Goal: Task Accomplishment & Management: Manage account settings

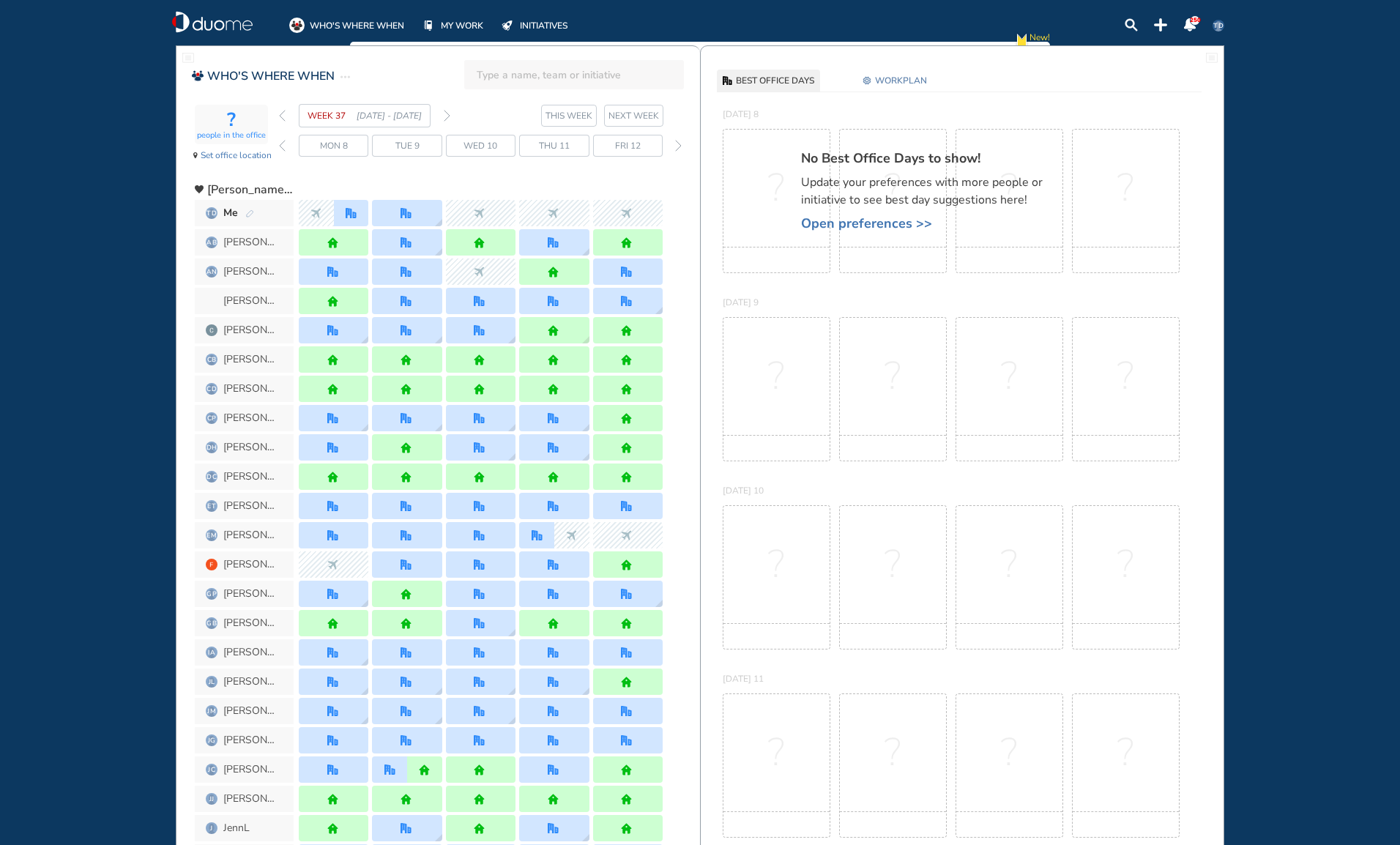
click at [635, 115] on span "NEXT WEEK" at bounding box center [633, 115] width 51 height 14
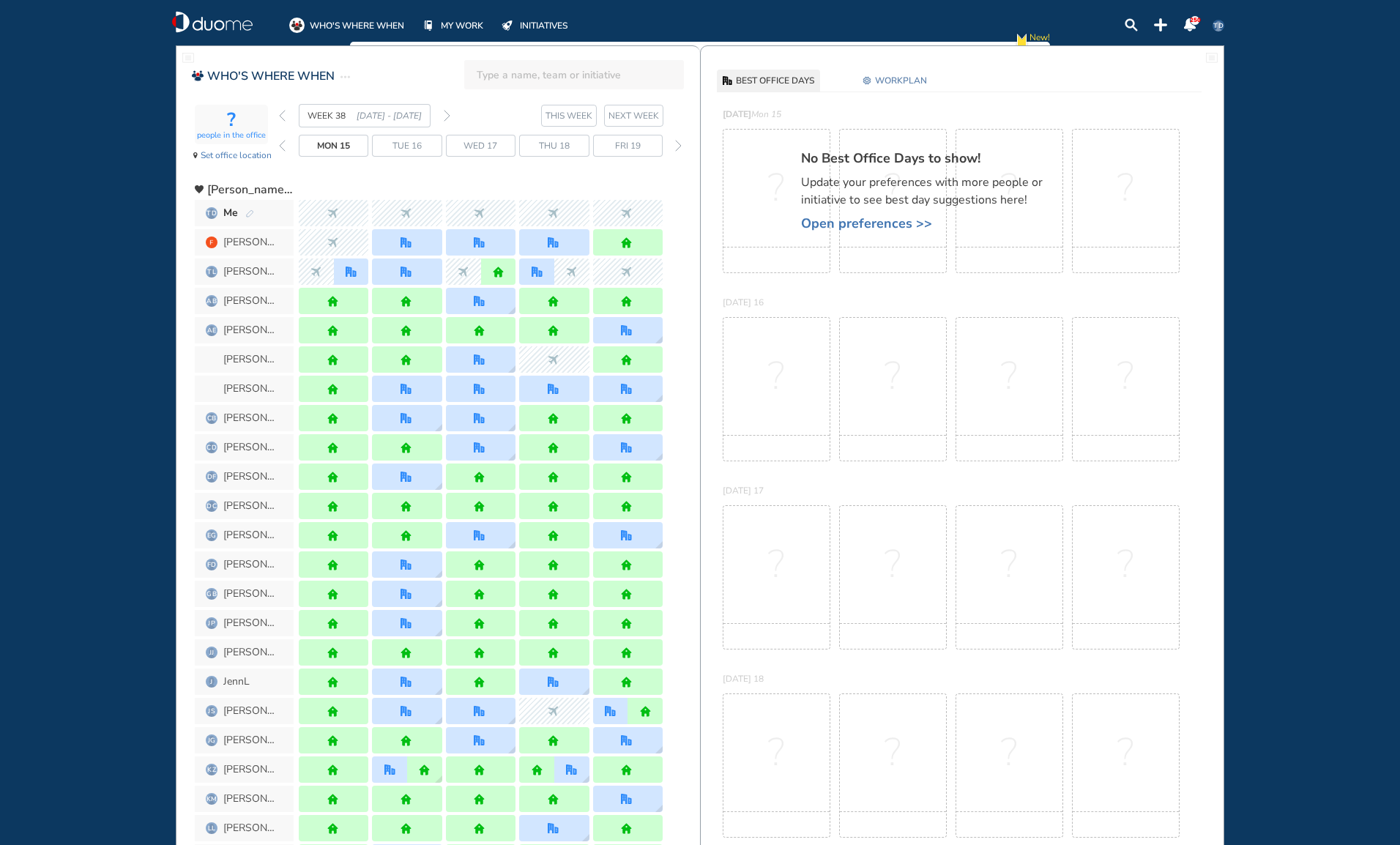
click at [899, 83] on span "WORKPLAN" at bounding box center [901, 80] width 52 height 14
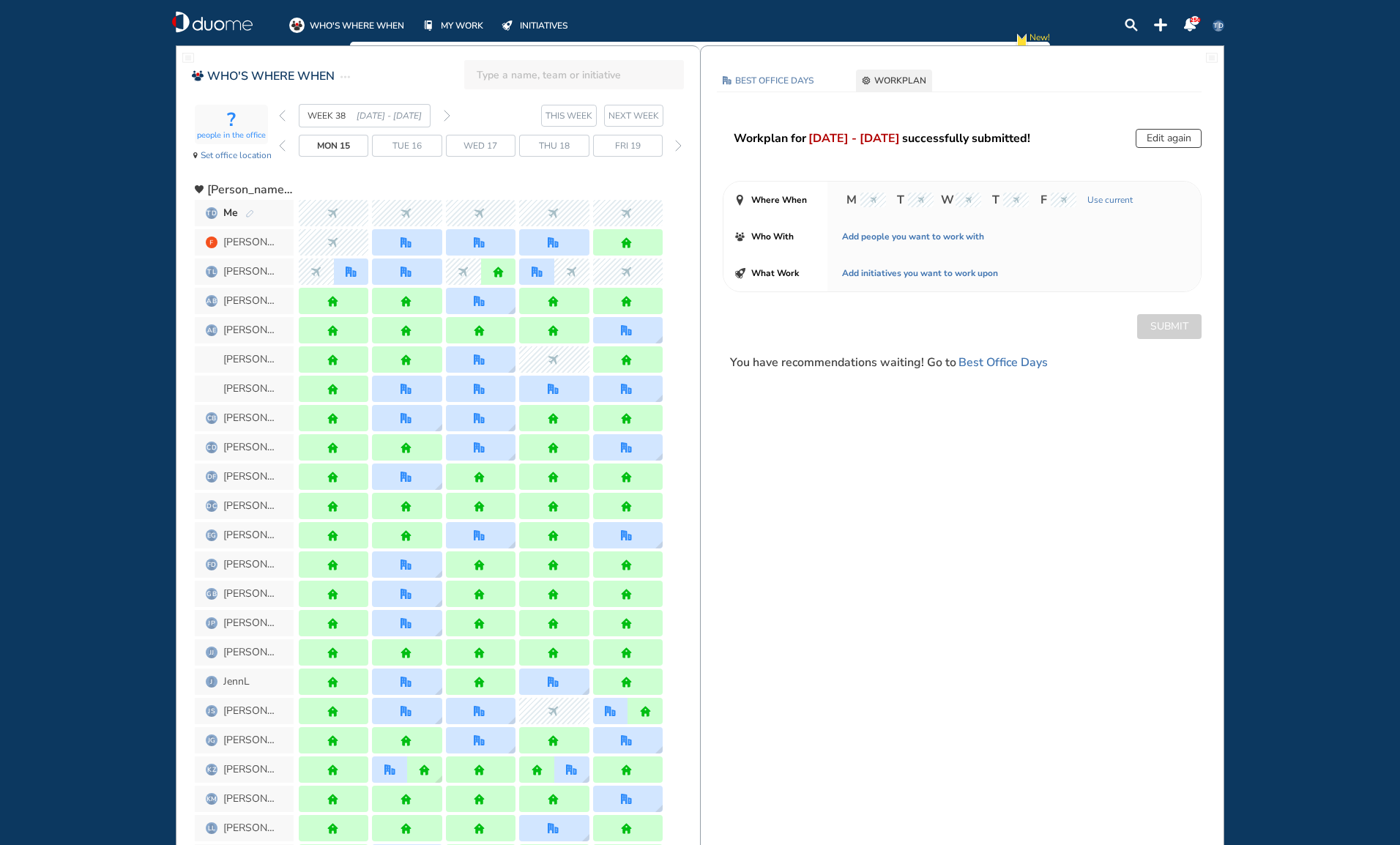
click at [1182, 137] on button "Edit again" at bounding box center [1168, 138] width 66 height 19
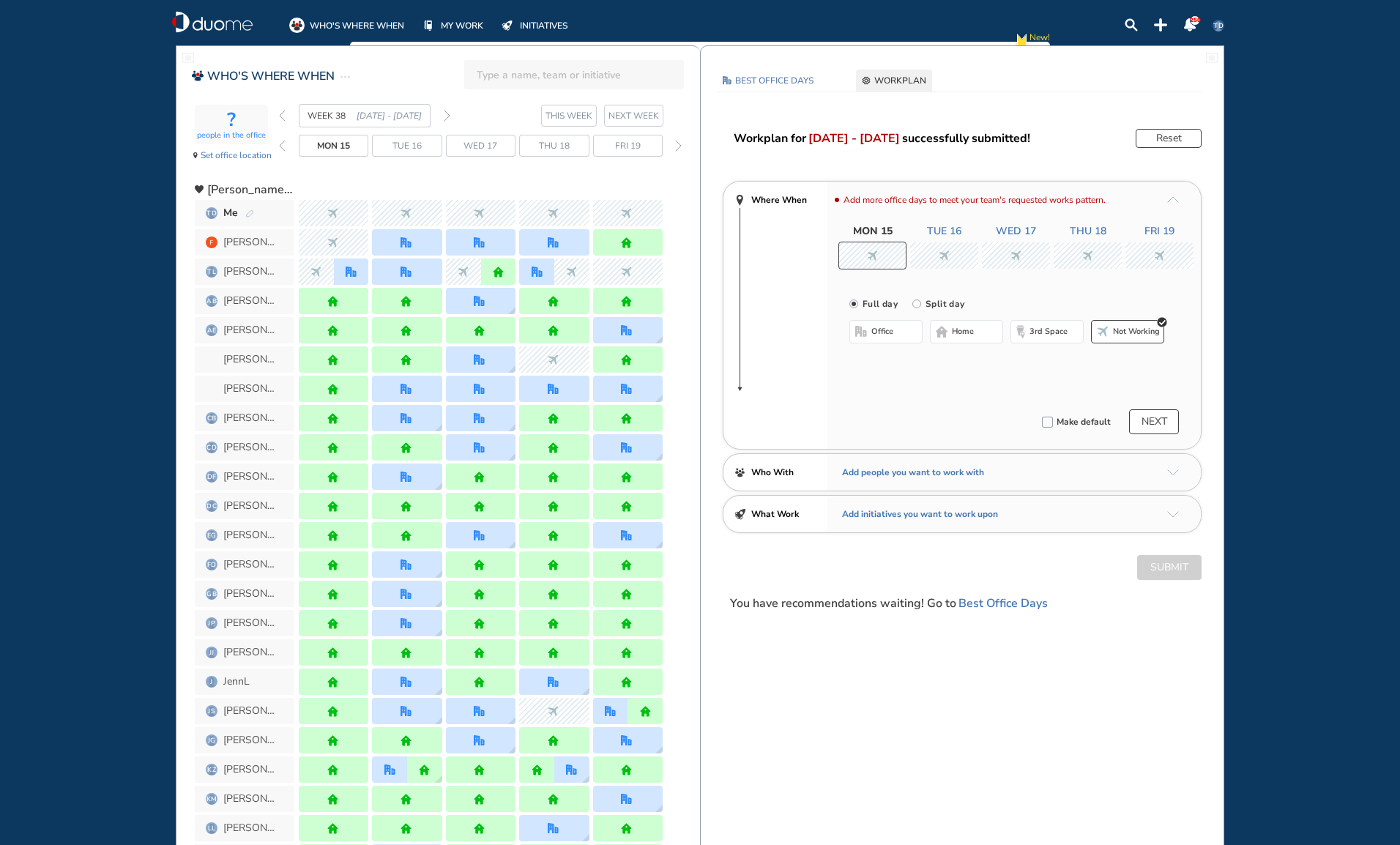
click at [918, 304] on input "Split day" at bounding box center [927, 312] width 29 height 29
radio input "true"
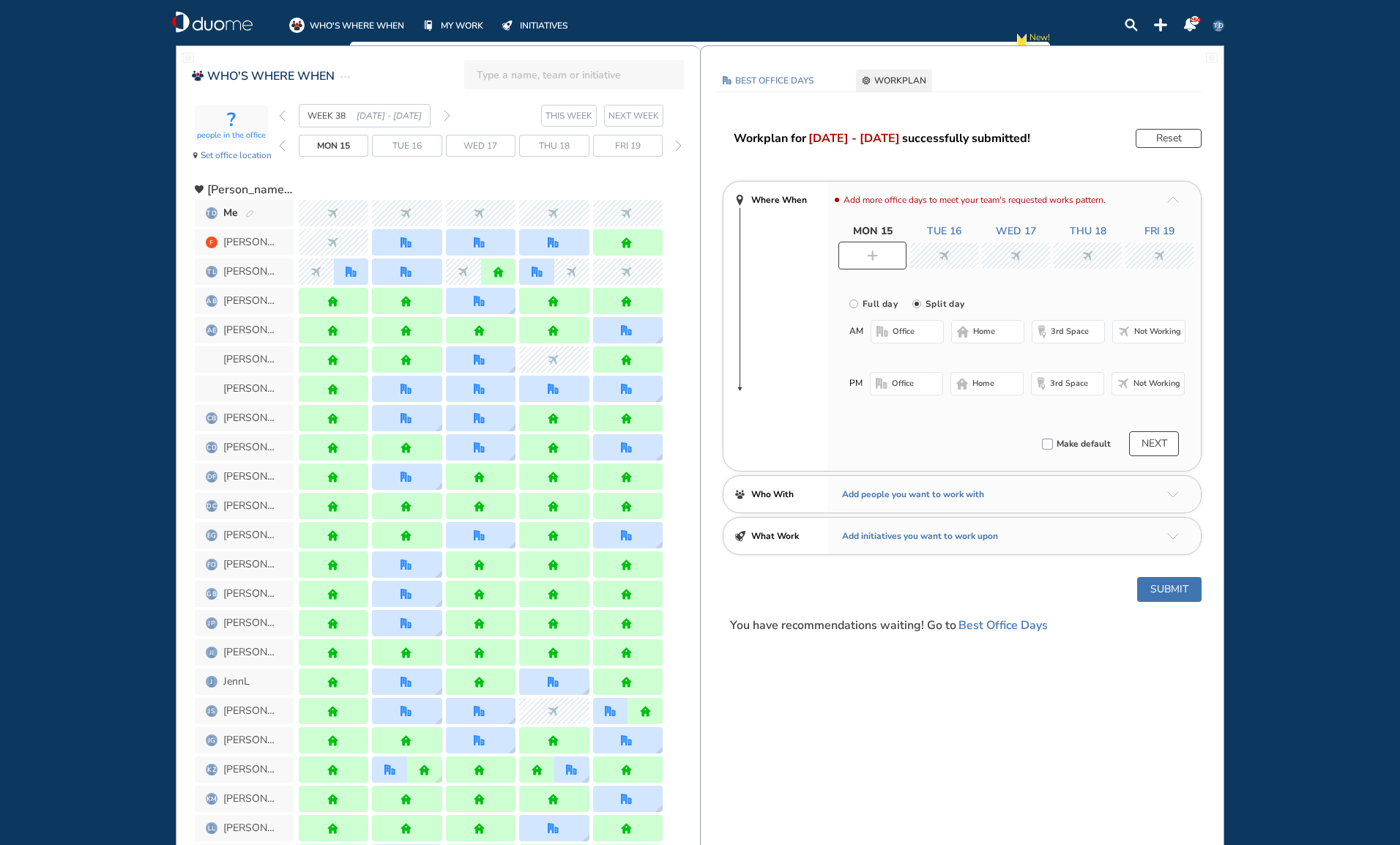
click at [906, 325] on button "office" at bounding box center [907, 331] width 73 height 23
click at [1152, 383] on span "Not working" at bounding box center [1157, 387] width 47 height 12
click at [955, 252] on div at bounding box center [944, 256] width 68 height 27
radio input "true"
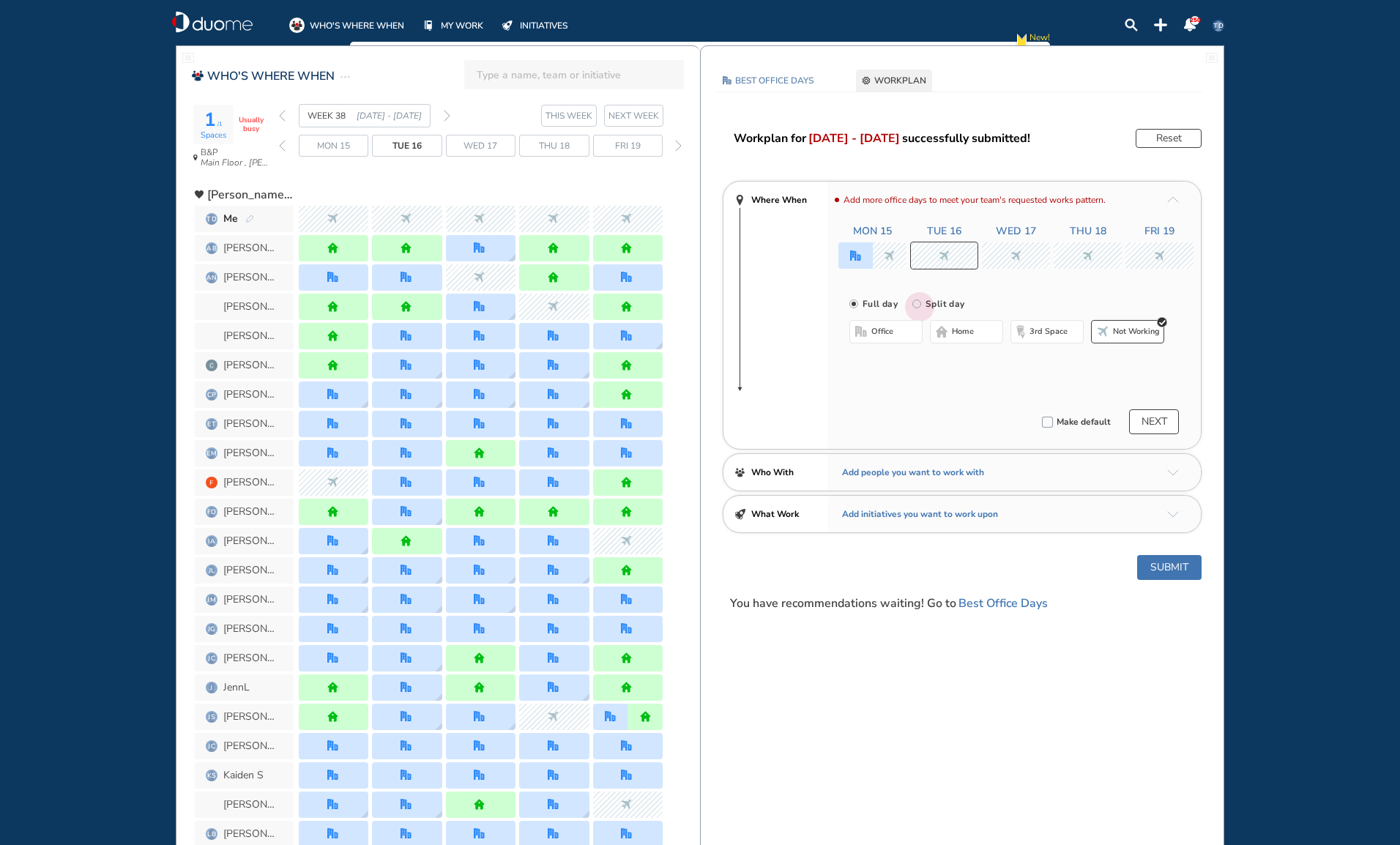
click at [921, 304] on input "Split day" at bounding box center [927, 312] width 29 height 29
radio input "true"
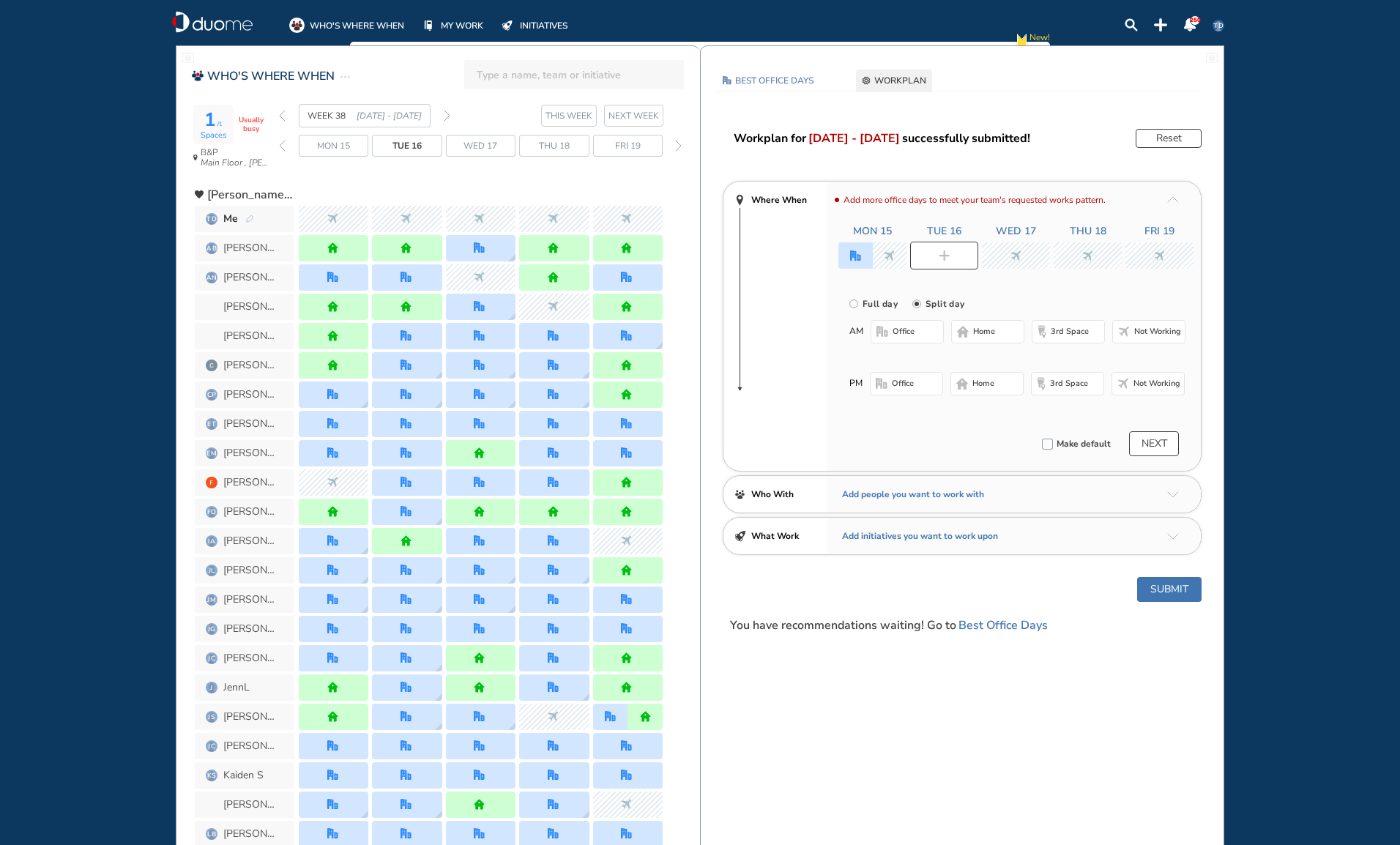
click at [923, 328] on button "office" at bounding box center [907, 331] width 73 height 23
click at [1159, 389] on span "Not working" at bounding box center [1157, 387] width 47 height 12
click at [1022, 252] on div at bounding box center [1016, 256] width 68 height 27
radio input "true"
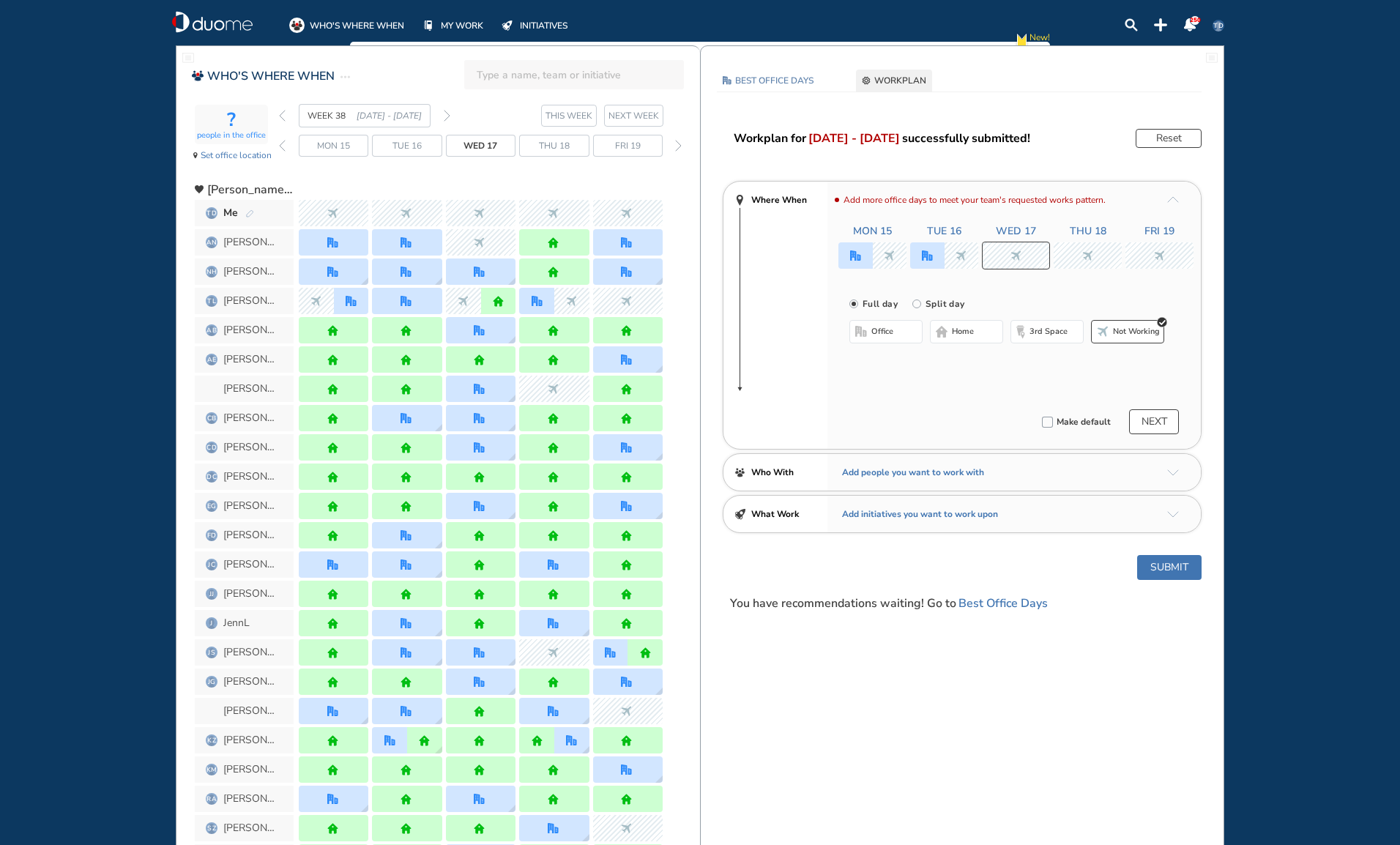
click at [918, 305] on input "Split day" at bounding box center [927, 312] width 29 height 29
radio input "true"
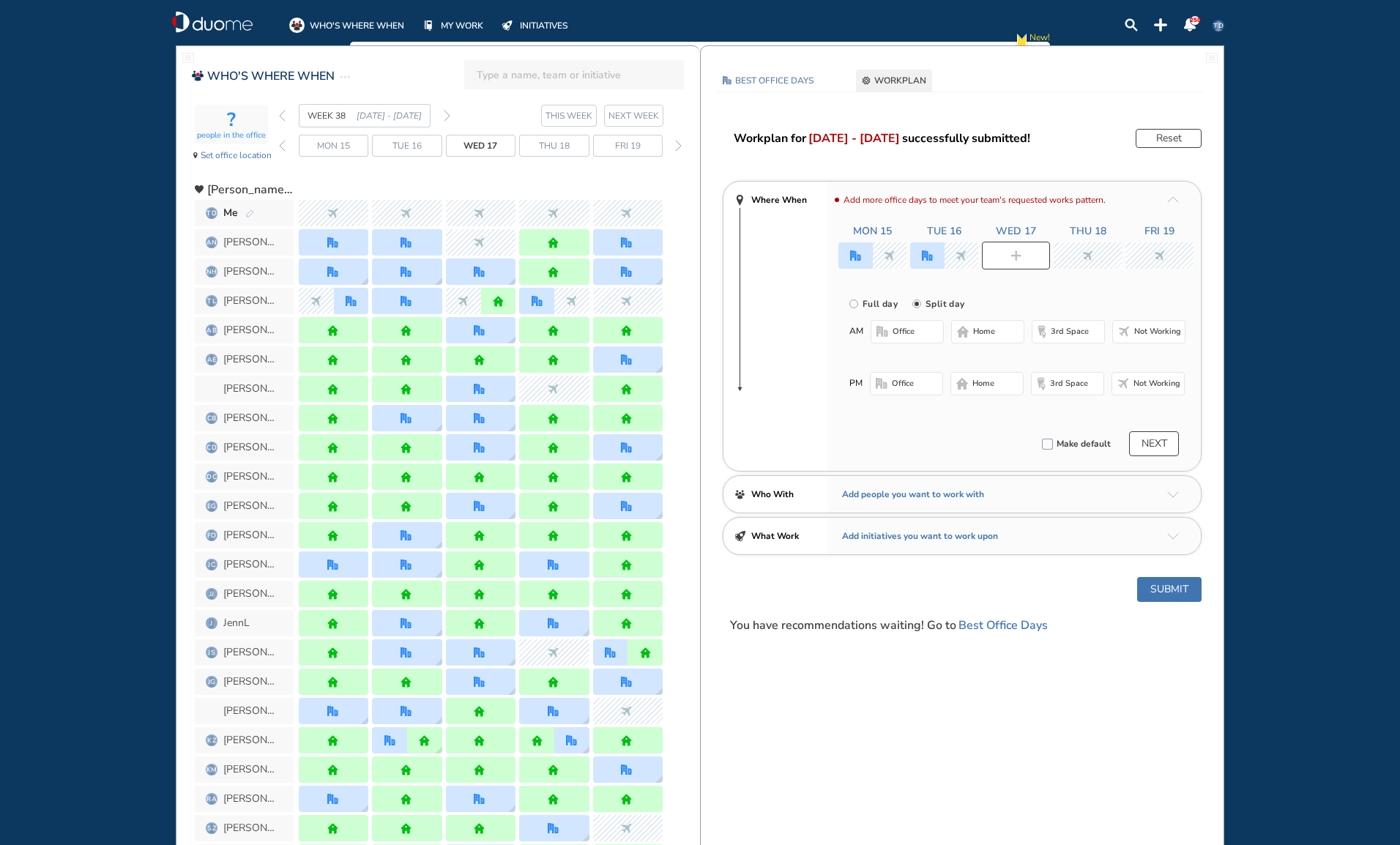
click at [921, 338] on button "office" at bounding box center [907, 331] width 73 height 23
click at [1127, 381] on button "Not working" at bounding box center [1148, 387] width 73 height 23
click at [1101, 257] on div at bounding box center [1088, 256] width 68 height 27
radio input "true"
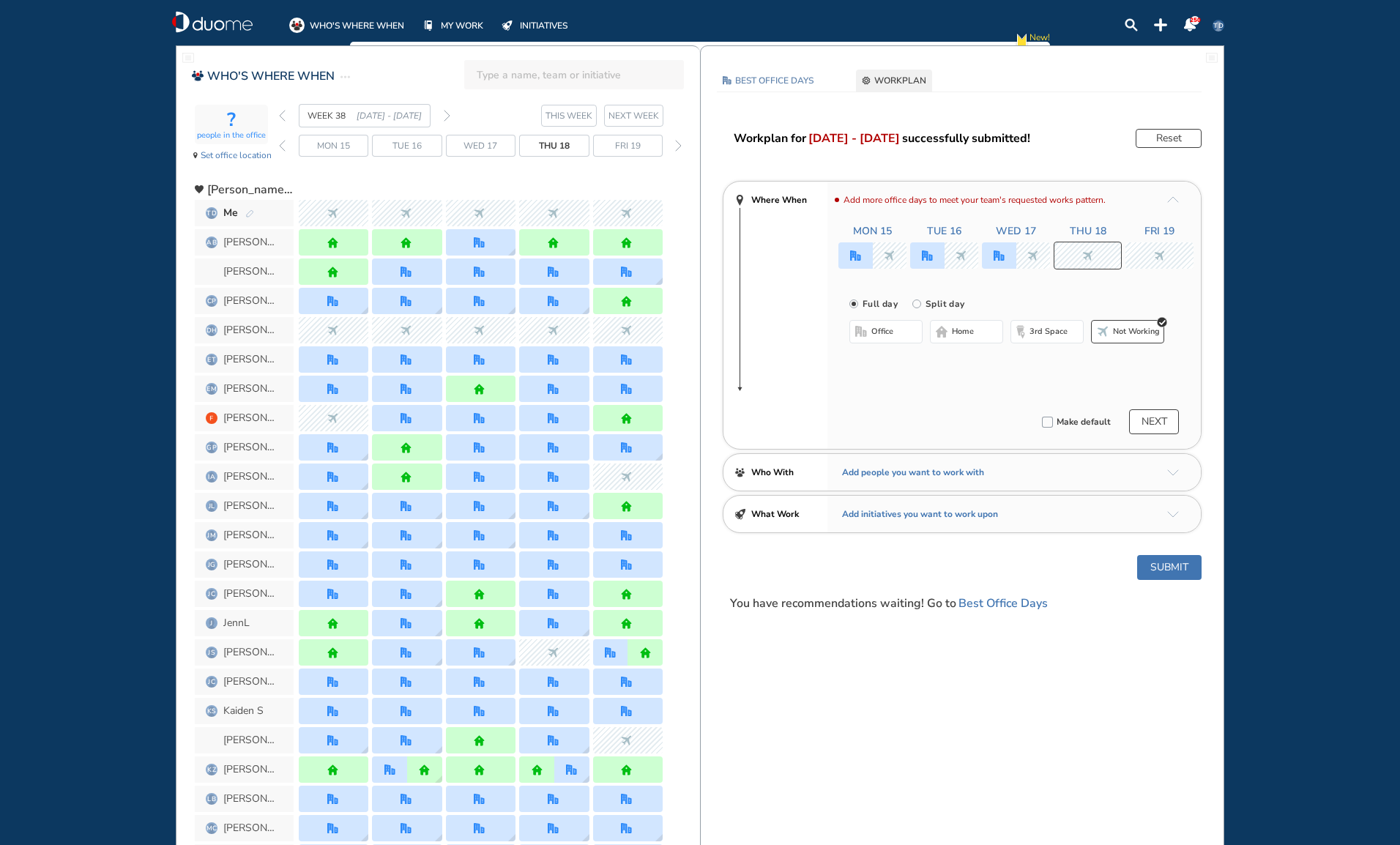
click at [880, 326] on span "office" at bounding box center [882, 331] width 22 height 12
click at [1157, 246] on div at bounding box center [1159, 256] width 68 height 27
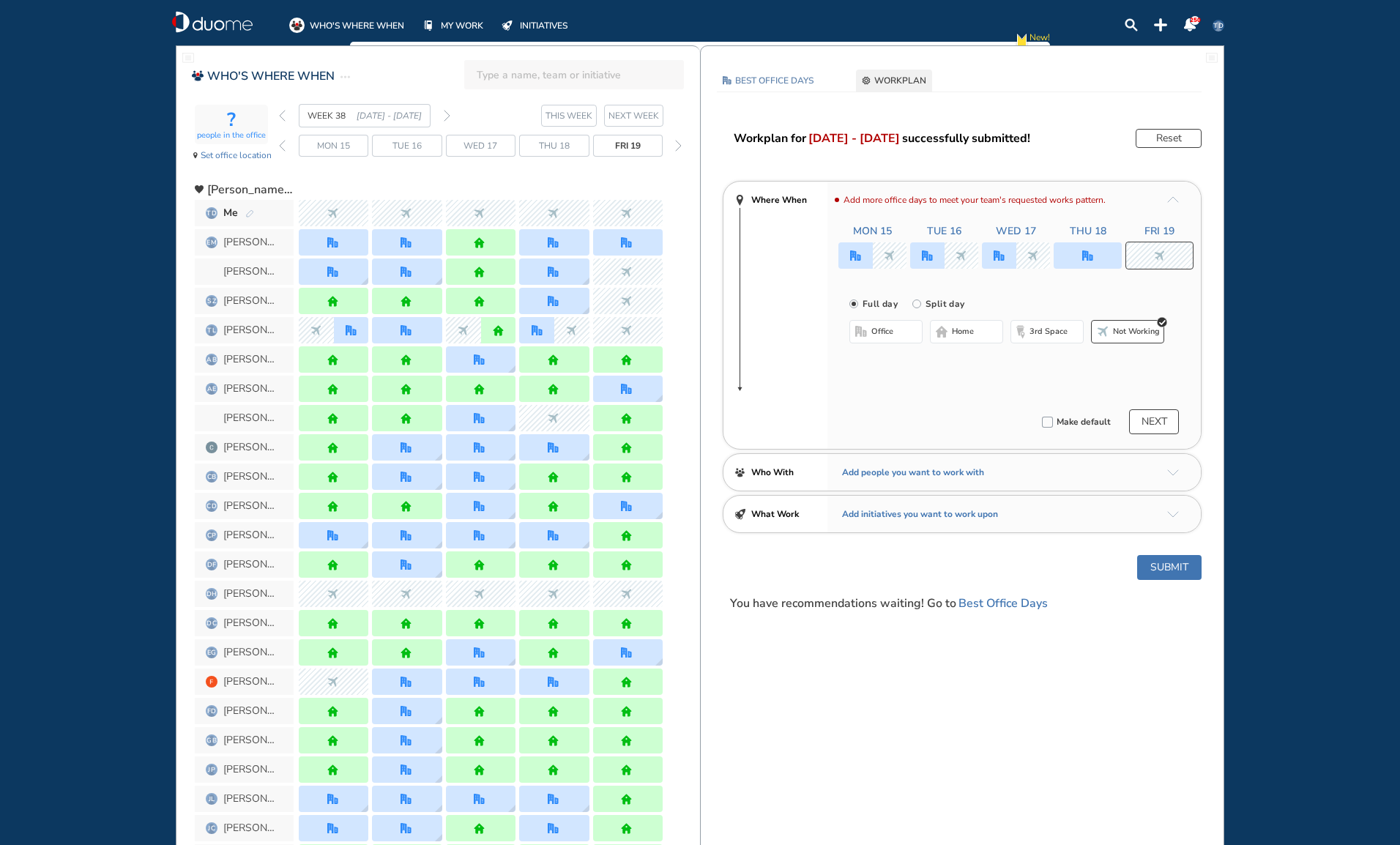
click at [889, 332] on span "office" at bounding box center [882, 331] width 22 height 12
click at [1182, 566] on button "Submit" at bounding box center [1169, 567] width 65 height 25
